Goal: Check status: Check status

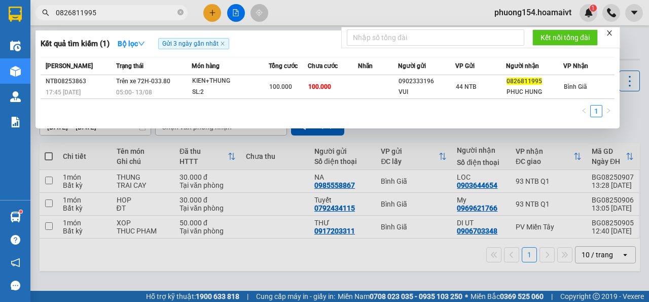
click at [116, 13] on input "0826811995" at bounding box center [116, 12] width 120 height 11
click at [116, 15] on input "0826811995" at bounding box center [116, 12] width 120 height 11
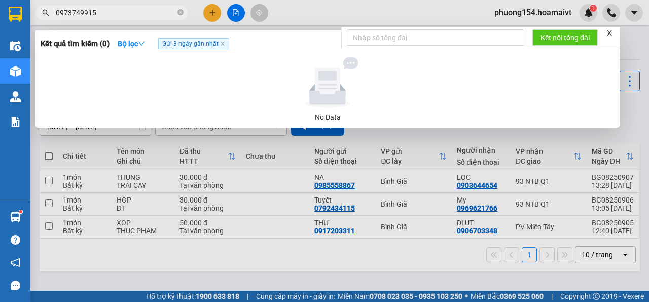
click at [326, 89] on icon at bounding box center [327, 86] width 36 height 33
click at [123, 10] on input "0973749915" at bounding box center [116, 12] width 120 height 11
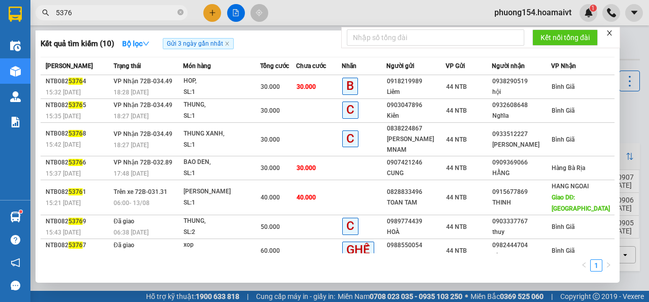
click at [119, 10] on input "5376" at bounding box center [116, 12] width 120 height 11
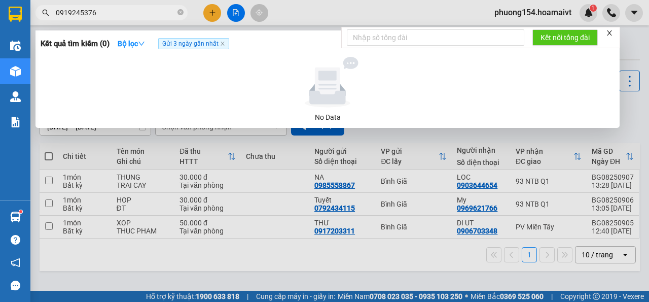
click at [125, 14] on input "0919245376" at bounding box center [116, 12] width 120 height 11
type input "0919245376"
click at [198, 45] on span "Gửi 3 ngày gần nhất" at bounding box center [193, 43] width 71 height 11
click at [198, 43] on span "Gửi 3 ngày gần nhất" at bounding box center [193, 43] width 71 height 11
click at [143, 42] on icon "down" at bounding box center [141, 43] width 7 height 7
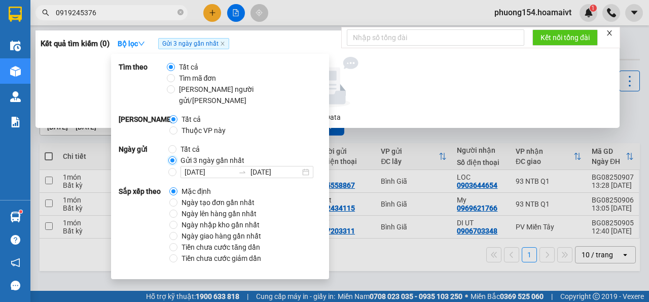
click at [173, 156] on input "Gửi 3 ngày gần nhất" at bounding box center [172, 160] width 8 height 8
click at [173, 145] on input "Tất cả" at bounding box center [172, 149] width 8 height 8
radio input "true"
radio input "false"
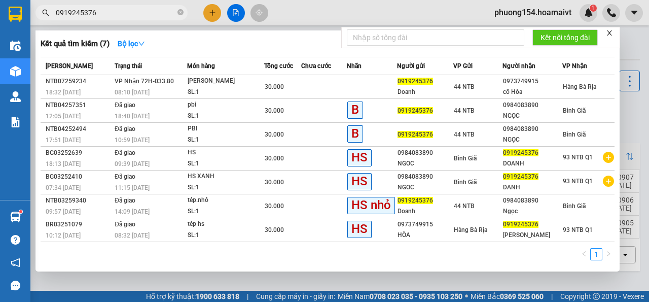
click at [419, 284] on div at bounding box center [324, 151] width 649 height 302
click at [129, 13] on input "0919245376" at bounding box center [116, 12] width 120 height 11
